Goal: Transaction & Acquisition: Purchase product/service

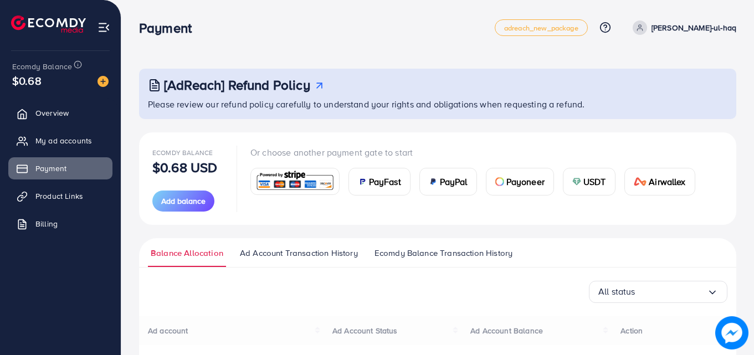
click at [598, 184] on span "USDT" at bounding box center [594, 181] width 23 height 13
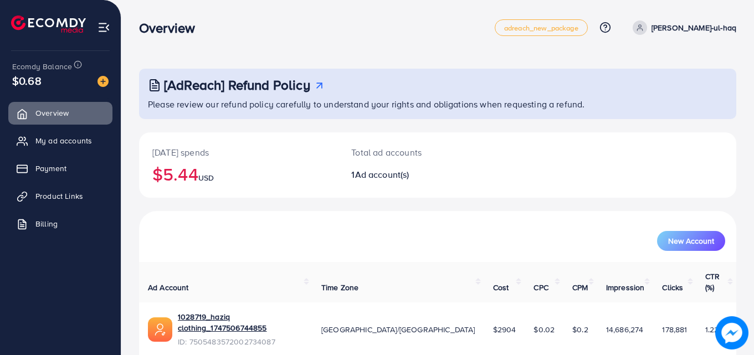
click at [49, 170] on span "Payment" at bounding box center [50, 168] width 31 height 11
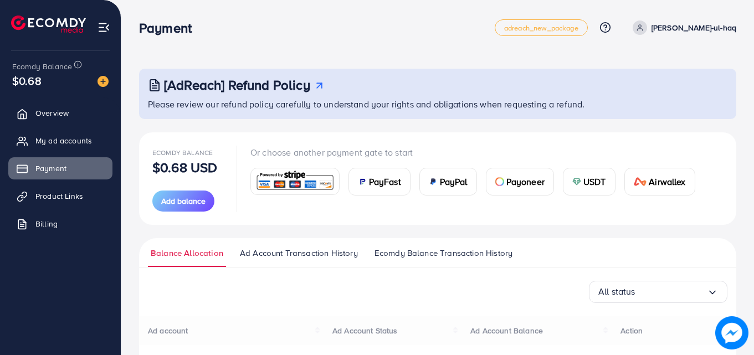
click at [604, 177] on span "USDT" at bounding box center [594, 181] width 23 height 13
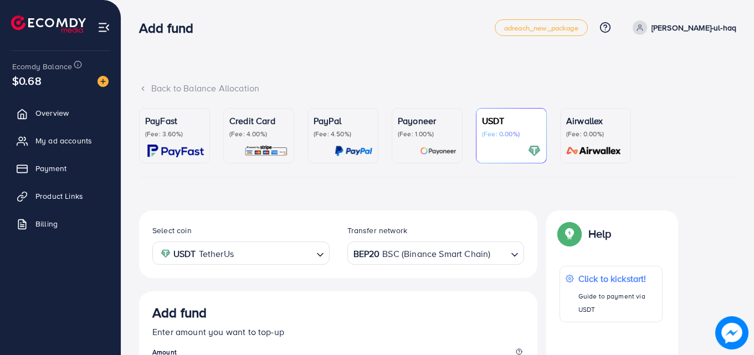
scroll to position [197, 0]
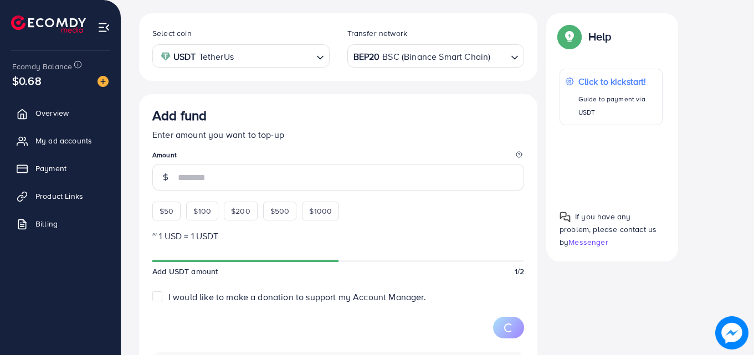
click at [476, 51] on div "BEP20 BSC (Binance Smart Chain)" at bounding box center [429, 54] width 157 height 19
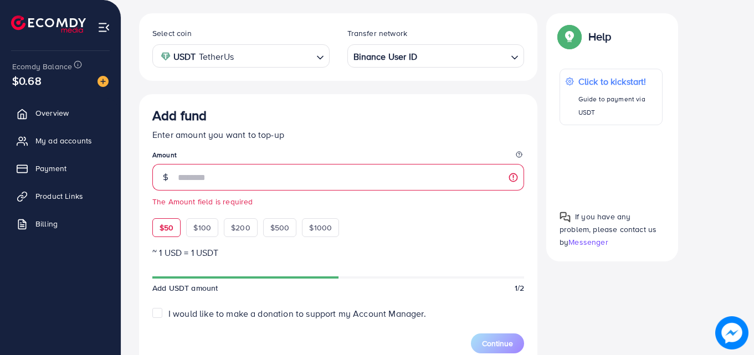
click at [161, 233] on span "$50" at bounding box center [167, 227] width 14 height 11
type input "**"
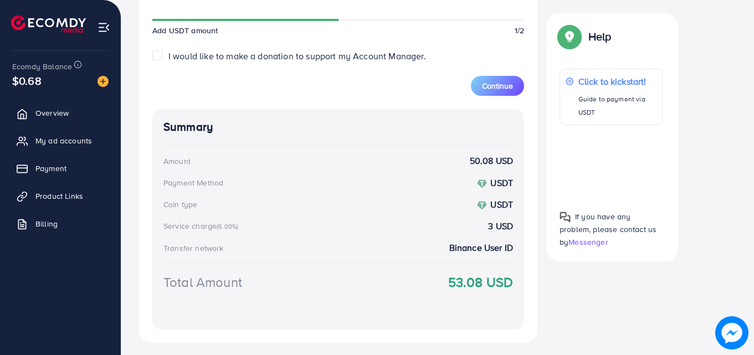
scroll to position [483, 0]
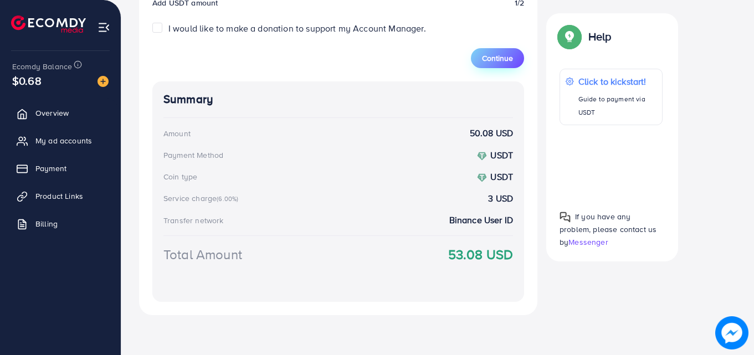
click at [499, 60] on span "Continue" at bounding box center [497, 58] width 31 height 11
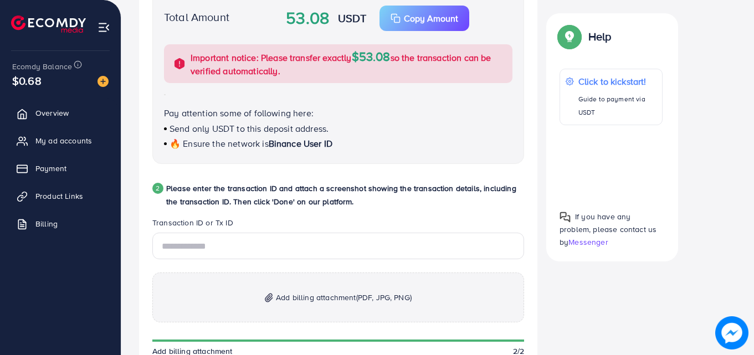
scroll to position [432, 0]
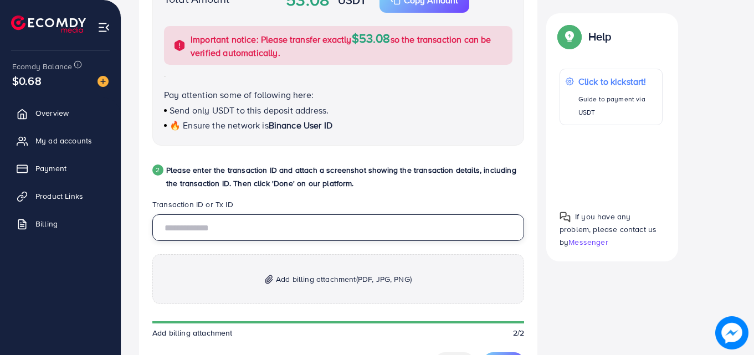
click at [204, 226] on input "text" at bounding box center [338, 227] width 372 height 27
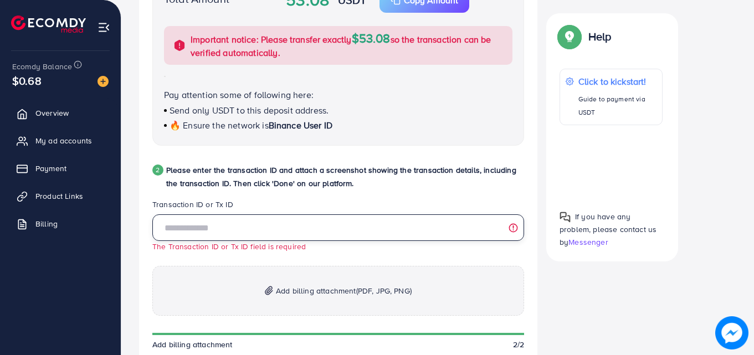
click at [196, 220] on input "text" at bounding box center [338, 227] width 372 height 27
paste input "**********"
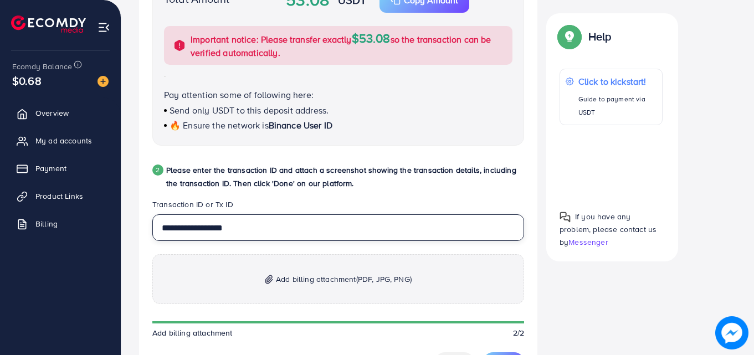
type input "**********"
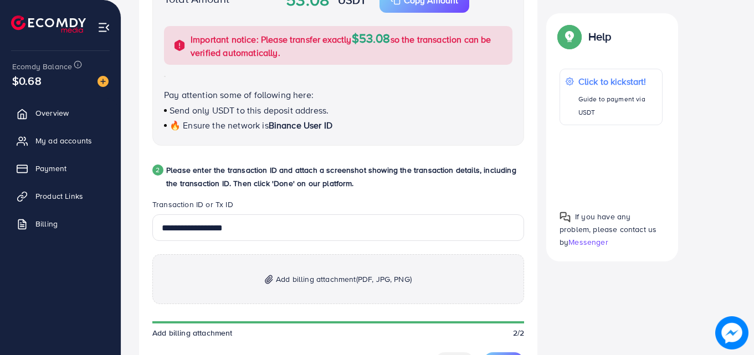
click at [317, 280] on span "Add billing attachment (PDF, JPG, PNG)" at bounding box center [344, 279] width 136 height 13
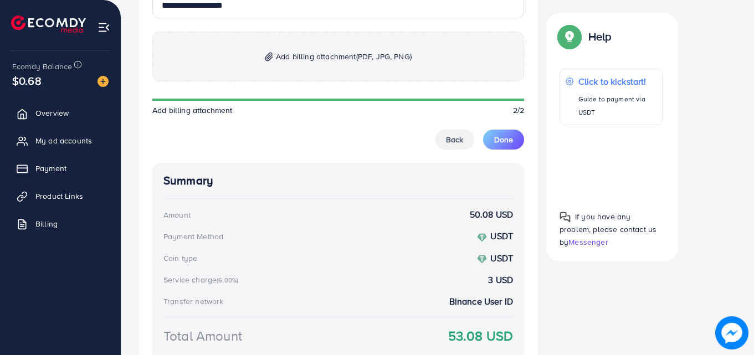
scroll to position [657, 0]
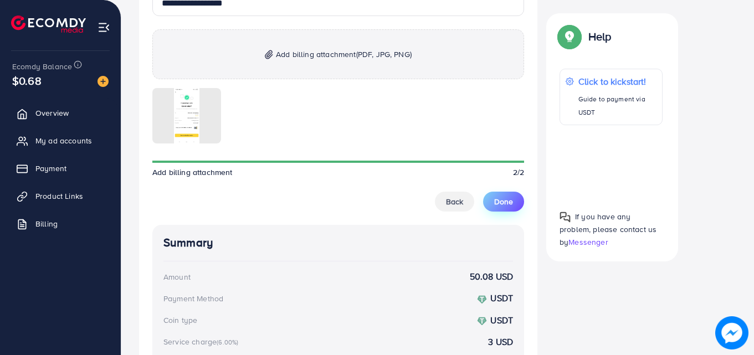
click at [507, 203] on span "Done" at bounding box center [503, 201] width 19 height 11
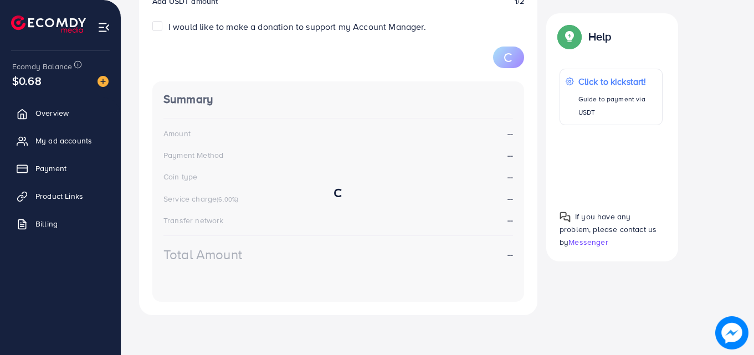
scroll to position [197, 0]
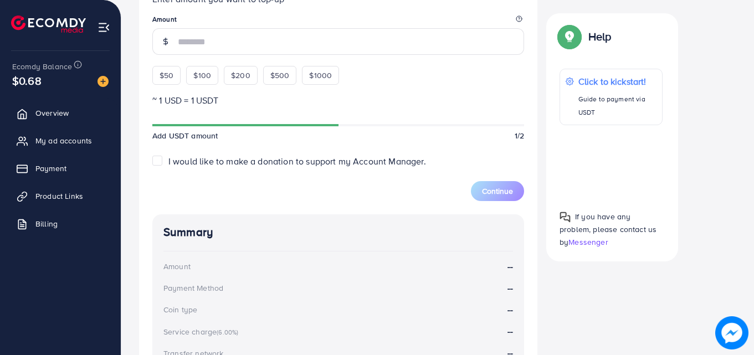
scroll to position [332, 0]
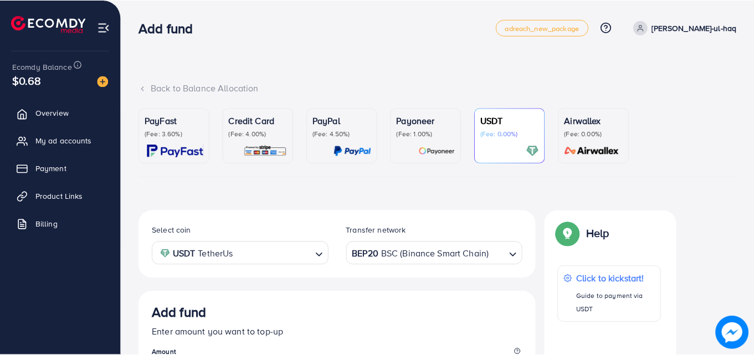
scroll to position [197, 0]
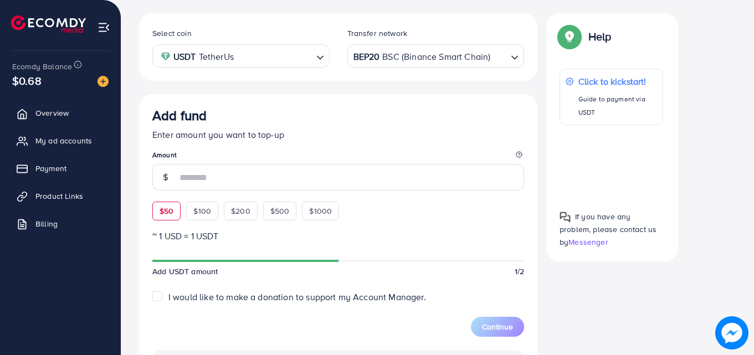
click at [166, 207] on div "Add fund Enter amount you want to top-up Amount $50 $100 $200 $500 $1000" at bounding box center [338, 163] width 372 height 113
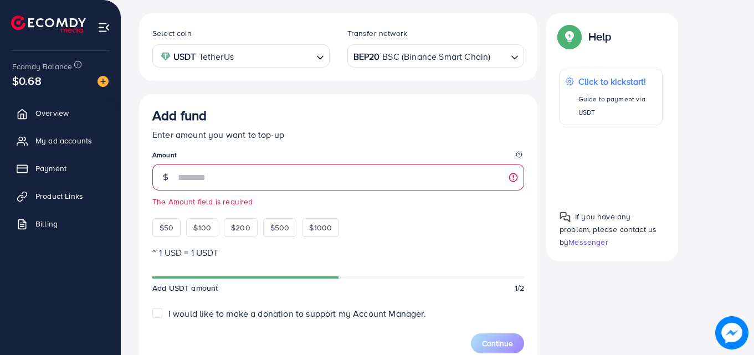
click at [464, 56] on div "BEP20 BSC (Binance Smart Chain)" at bounding box center [429, 54] width 157 height 19
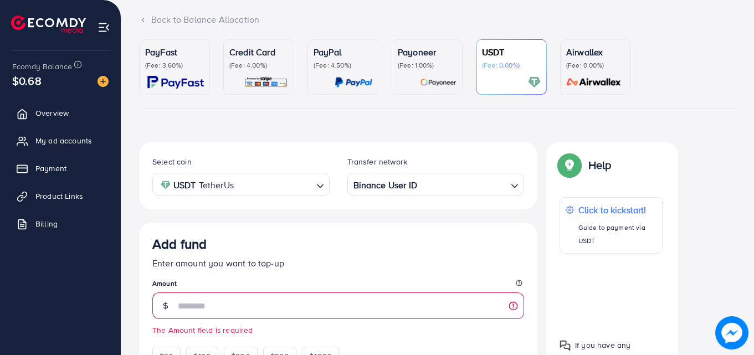
scroll to position [69, 0]
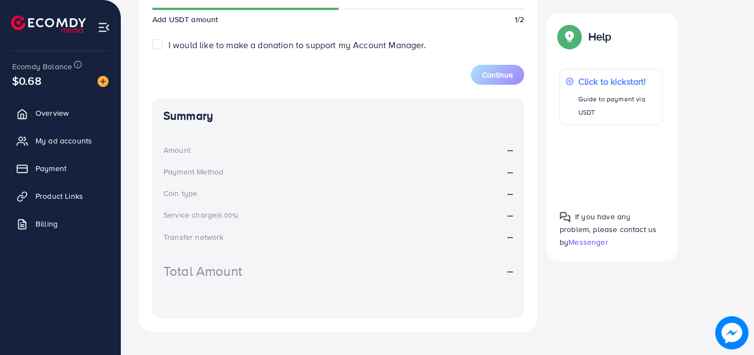
scroll to position [483, 0]
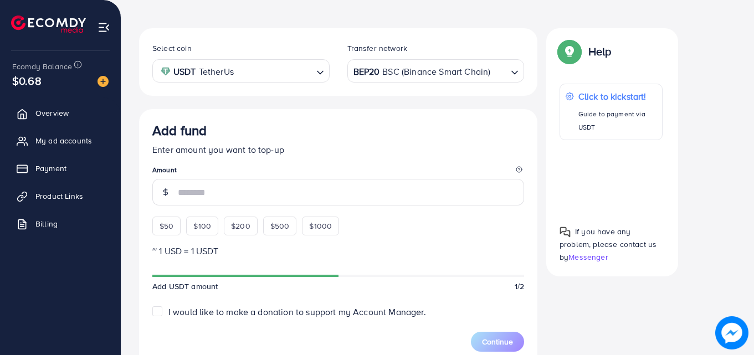
scroll to position [182, 0]
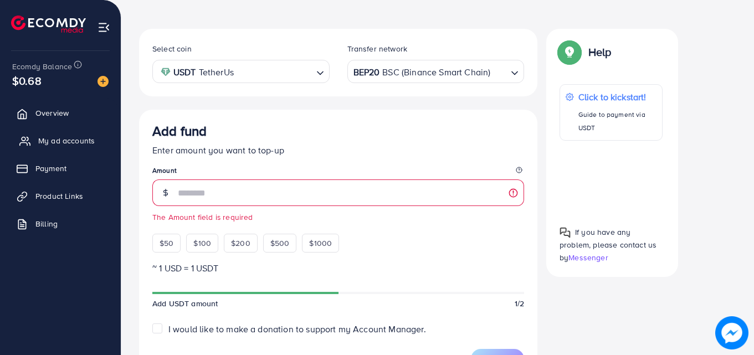
click at [77, 144] on span "My ad accounts" at bounding box center [66, 140] width 57 height 11
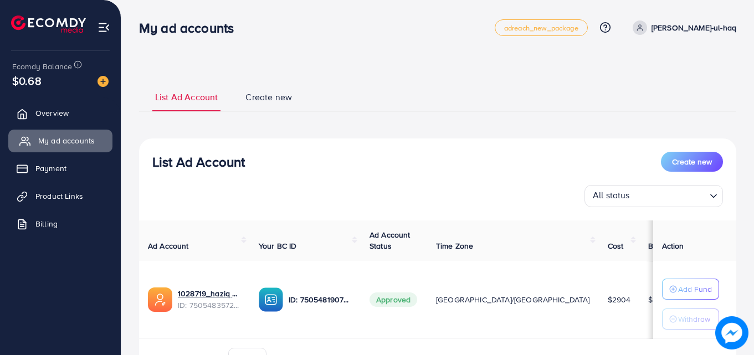
click at [77, 140] on span "My ad accounts" at bounding box center [66, 140] width 57 height 11
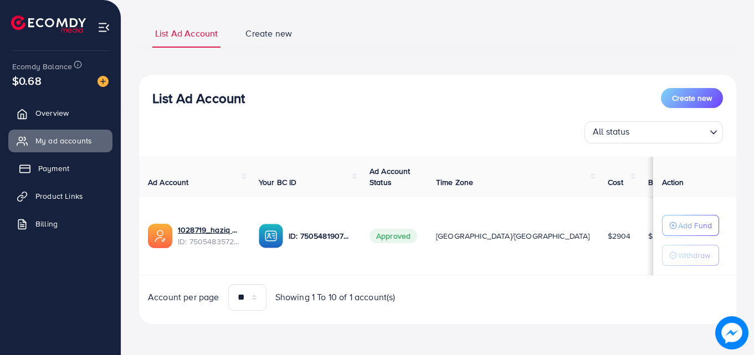
click at [51, 170] on span "Payment" at bounding box center [53, 168] width 31 height 11
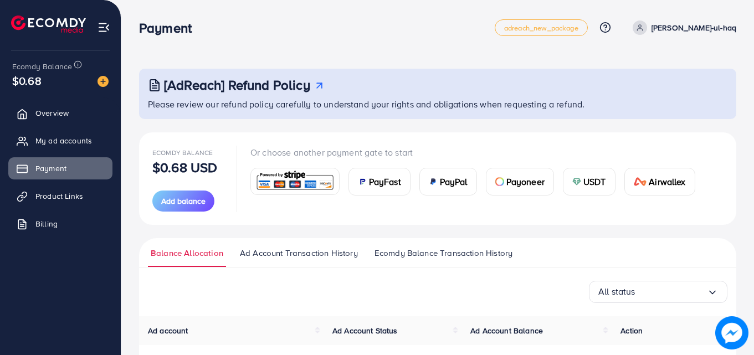
click at [427, 258] on span "Ecomdy Balance Transaction History" at bounding box center [444, 253] width 138 height 12
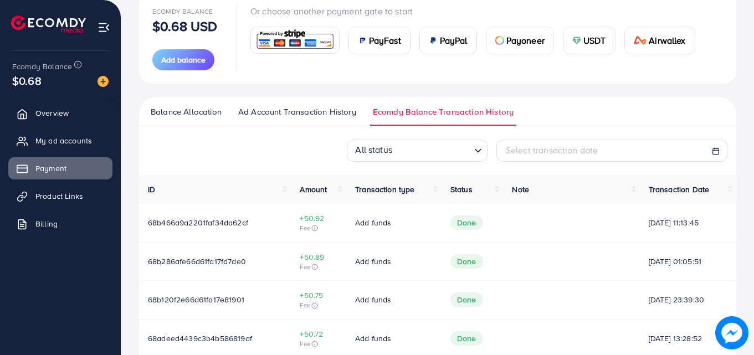
scroll to position [141, 0]
click at [319, 117] on span "Ad Account Transaction History" at bounding box center [297, 112] width 118 height 12
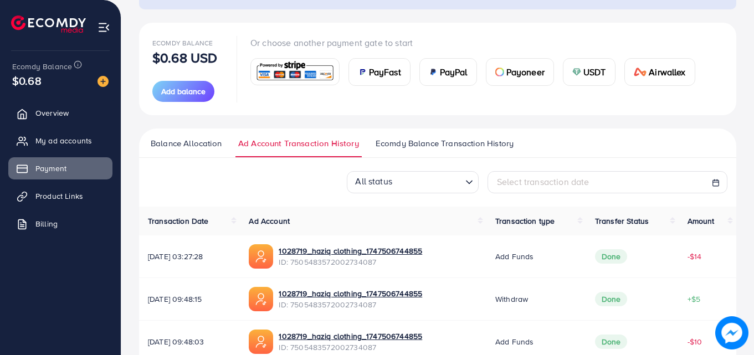
scroll to position [109, 0]
click at [432, 140] on span "Ecomdy Balance Transaction History" at bounding box center [445, 144] width 138 height 12
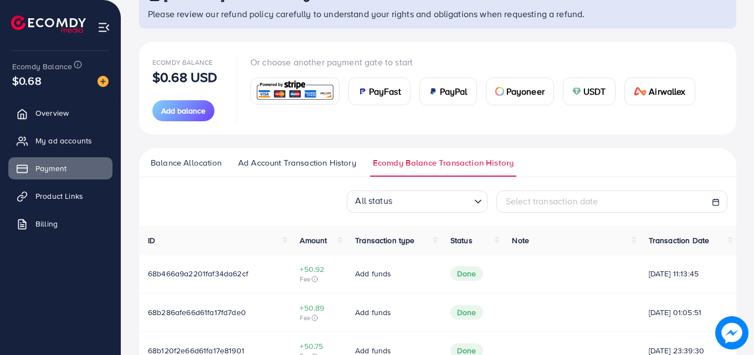
scroll to position [90, 0]
click at [206, 168] on span "Balance Allocation" at bounding box center [186, 163] width 71 height 12
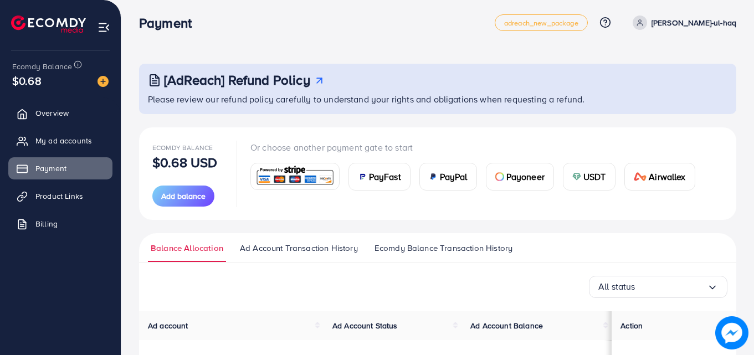
scroll to position [4, 0]
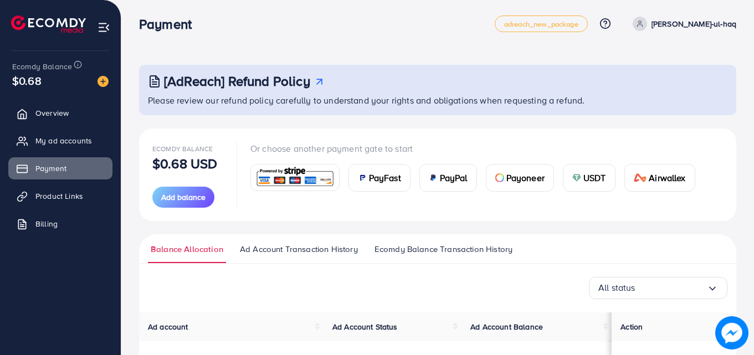
click at [289, 258] on link "Ad Account Transaction History" at bounding box center [299, 253] width 124 height 20
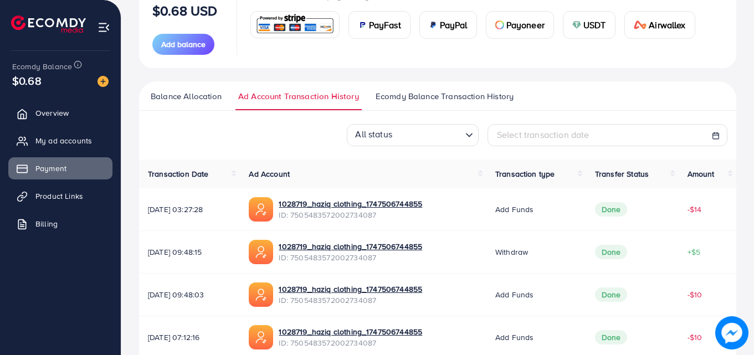
scroll to position [157, 0]
click at [468, 99] on span "Ecomdy Balance Transaction History" at bounding box center [445, 96] width 138 height 12
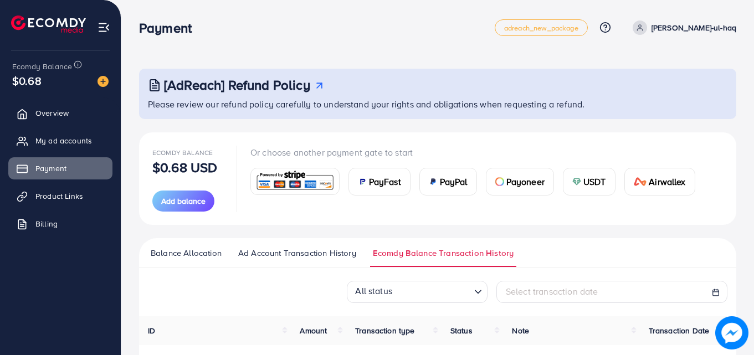
click at [594, 179] on span "USDT" at bounding box center [594, 181] width 23 height 13
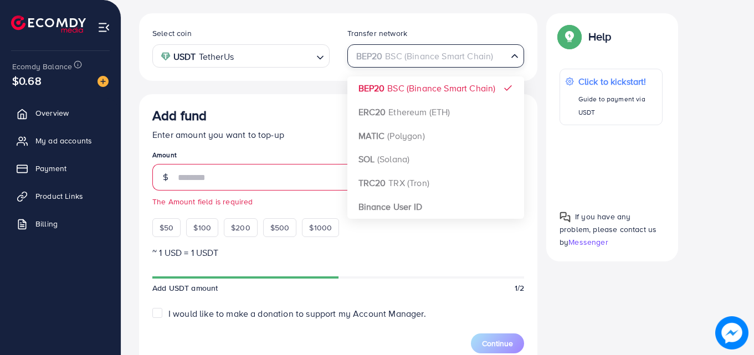
click at [457, 57] on div "BEP20 BSC (Binance Smart Chain)" at bounding box center [429, 54] width 157 height 19
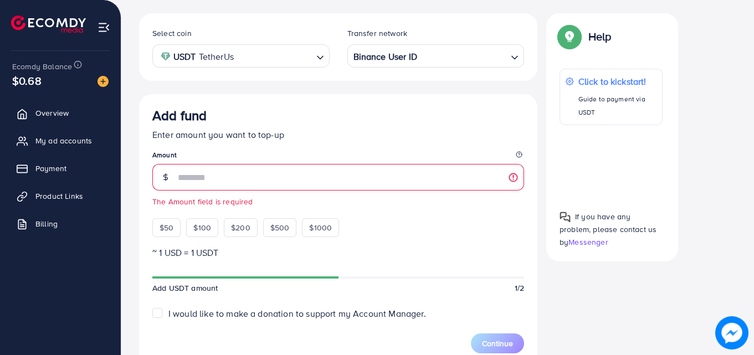
click at [389, 212] on div "Select coin USDT TetherUs Loading... Transfer network Binance User ID Loading..…" at bounding box center [338, 306] width 398 height 587
click at [159, 228] on div "$50" at bounding box center [166, 227] width 28 height 19
type input "**"
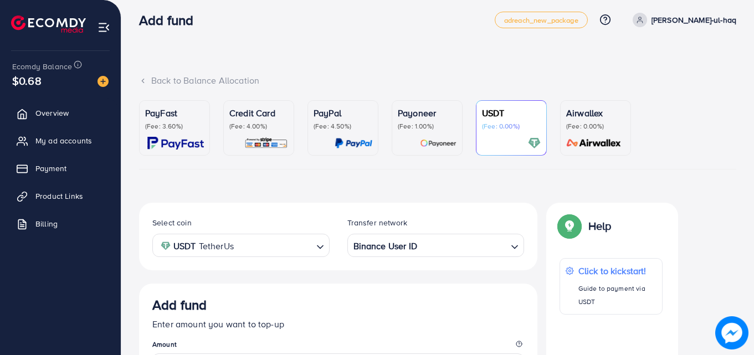
scroll to position [0, 0]
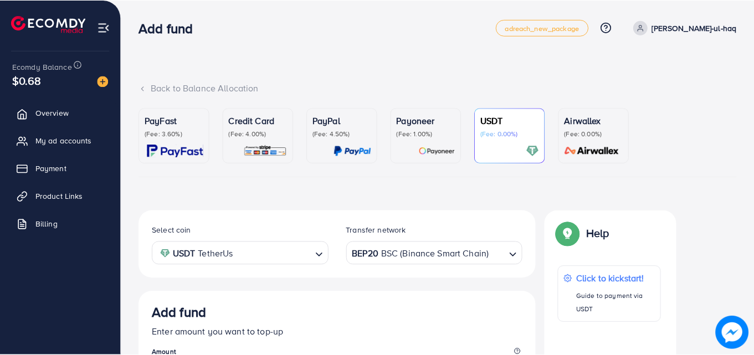
scroll to position [197, 0]
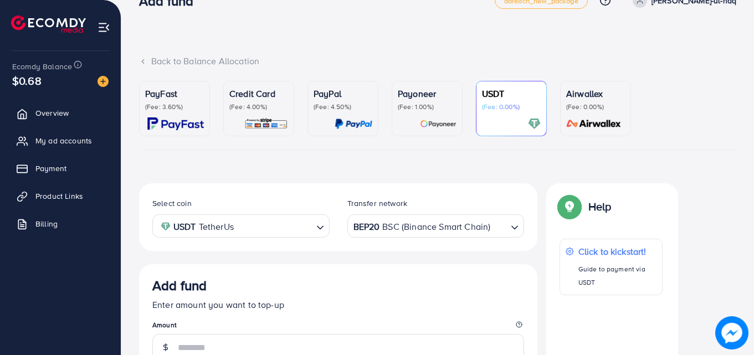
scroll to position [27, 0]
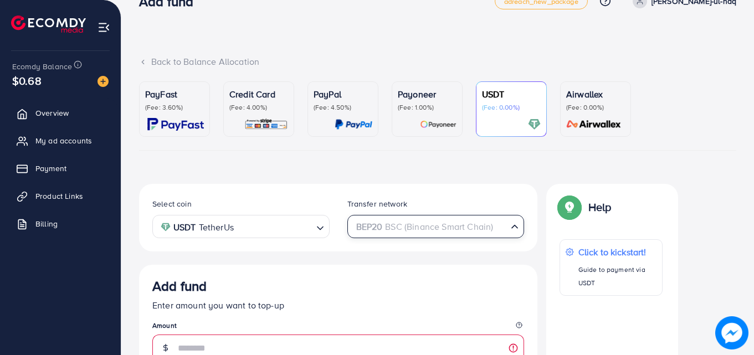
click at [449, 231] on div "BEP20 BSC (Binance Smart Chain)" at bounding box center [429, 225] width 157 height 19
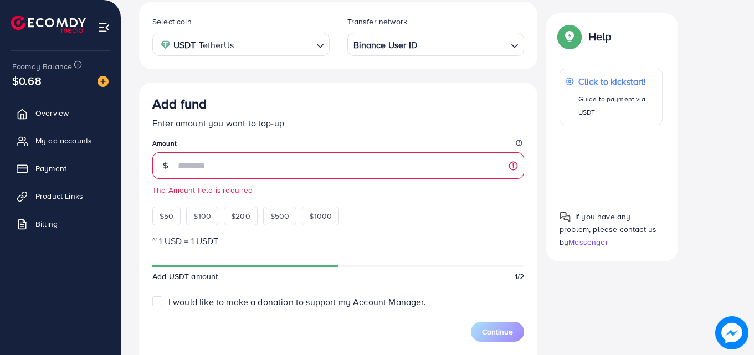
scroll to position [209, 0]
click at [168, 214] on span "$50" at bounding box center [167, 215] width 14 height 11
type input "**"
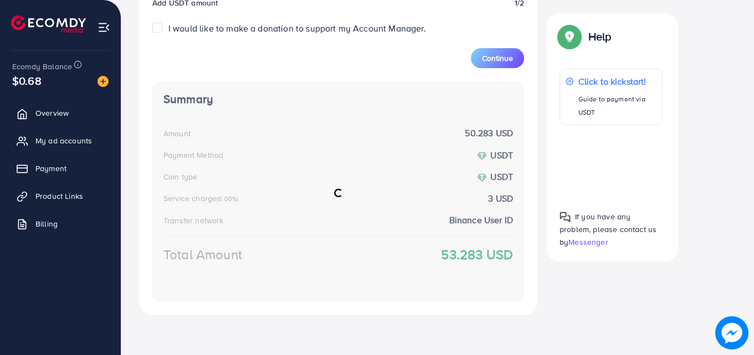
scroll to position [483, 0]
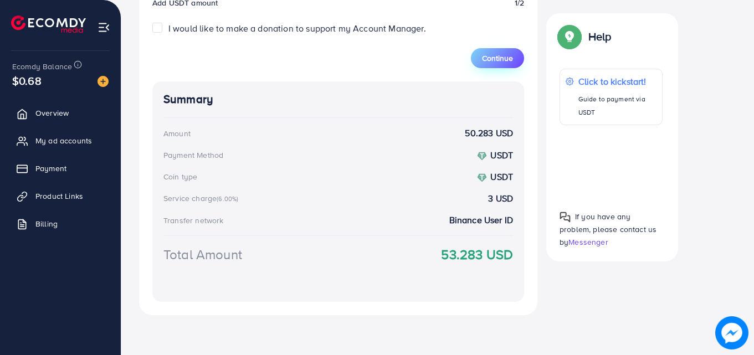
click at [496, 58] on span "Continue" at bounding box center [497, 58] width 31 height 11
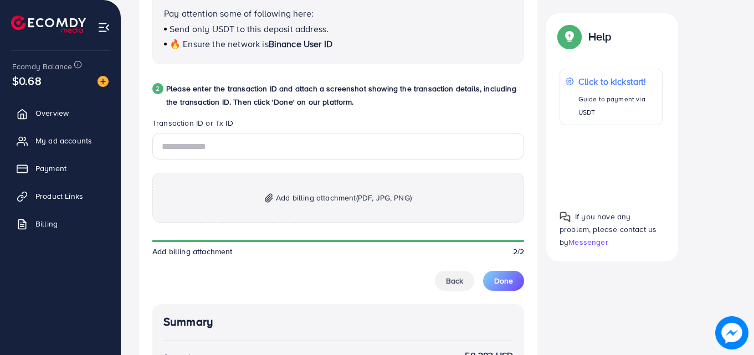
scroll to position [341, 0]
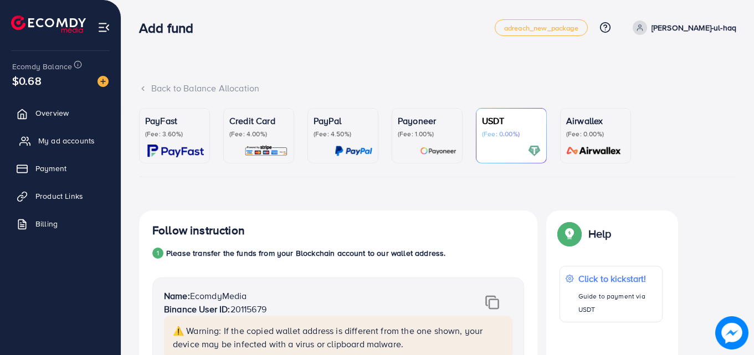
click at [61, 145] on span "My ad accounts" at bounding box center [66, 140] width 57 height 11
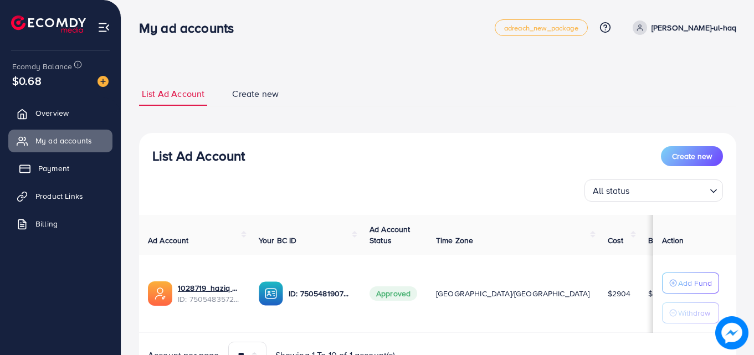
click at [50, 168] on span "Payment" at bounding box center [53, 168] width 31 height 11
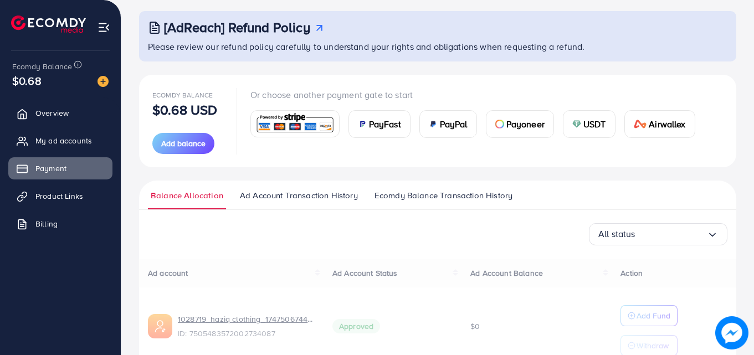
scroll to position [59, 0]
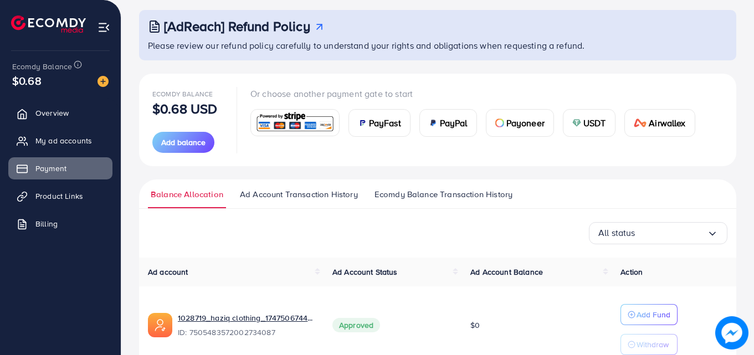
click at [313, 119] on img at bounding box center [294, 123] width 81 height 24
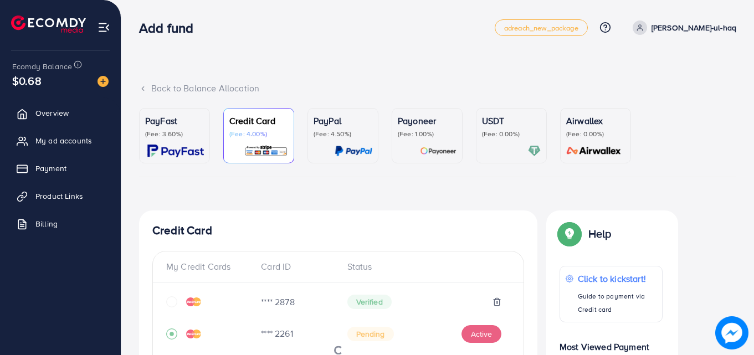
scroll to position [163, 0]
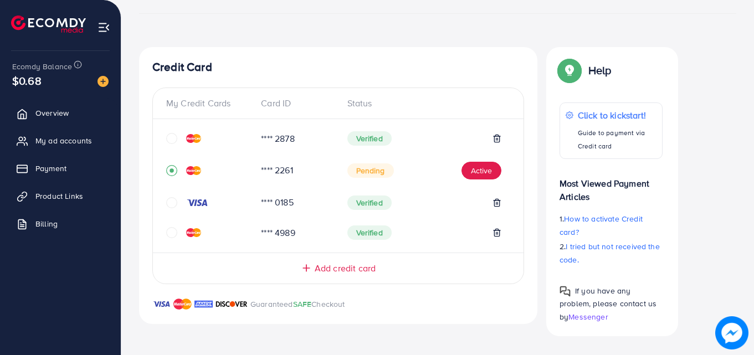
click at [173, 140] on icon "circle" at bounding box center [171, 138] width 11 height 11
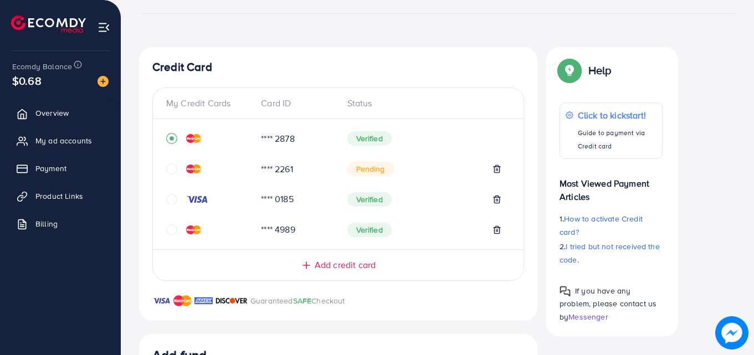
scroll to position [404, 0]
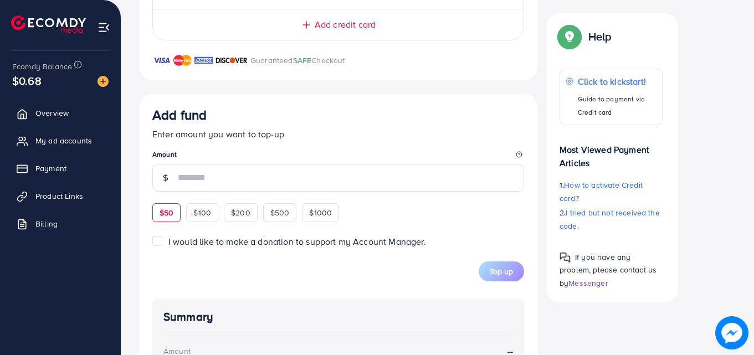
click at [162, 211] on div "$50 $100 $200 $500 $1000" at bounding box center [265, 212] width 227 height 22
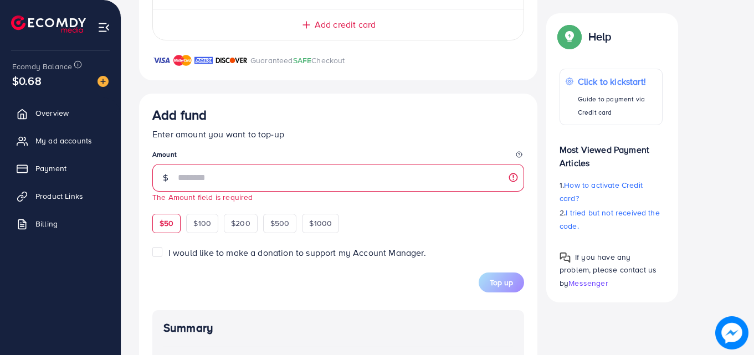
click at [162, 230] on div "$50" at bounding box center [166, 223] width 28 height 19
type input "**"
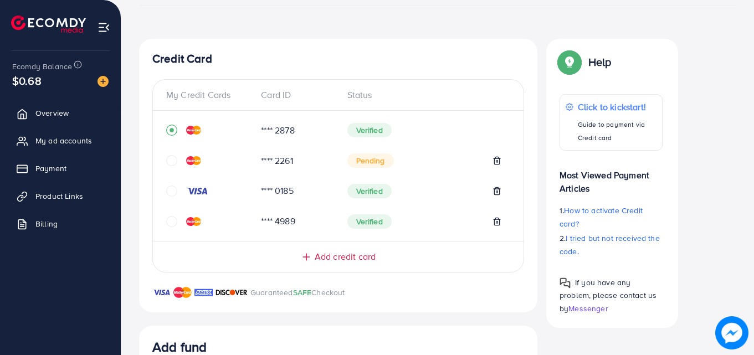
scroll to position [0, 0]
